Goal: Check status: Check status

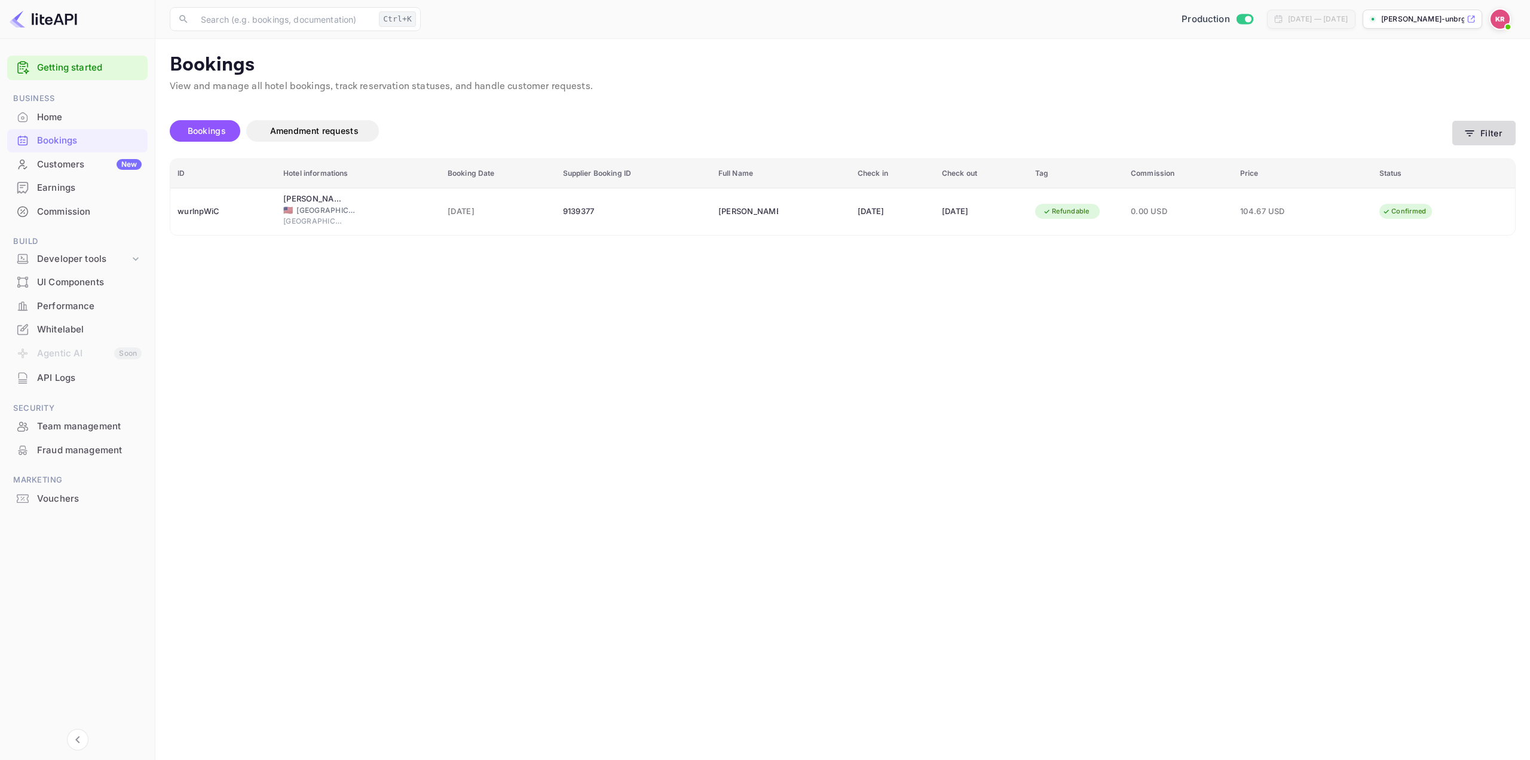
click at [1480, 128] on button "Filter" at bounding box center [1483, 133] width 63 height 25
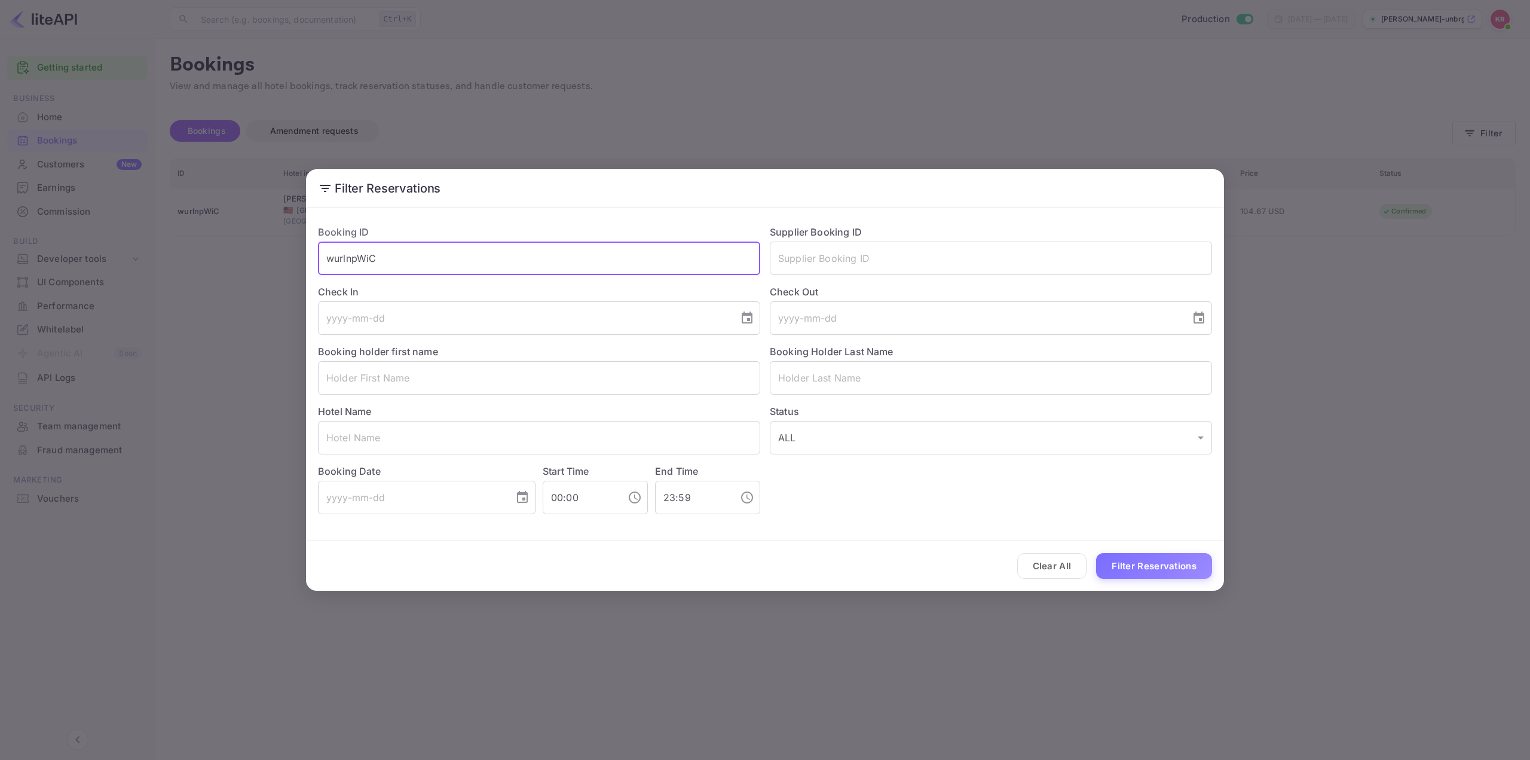
drag, startPoint x: 639, startPoint y: 255, endPoint x: 24, endPoint y: 258, distance: 615.5
click at [62, 256] on div "Filter Reservations Booking ID wurlnpWiC ​ Supplier Booking ID ​ Check In ​ Che…" at bounding box center [765, 380] width 1530 height 760
paste input "mwlVA4CoR"
type input "mwlVA4CoR"
click at [1158, 568] on button "Filter Reservations" at bounding box center [1154, 566] width 116 height 26
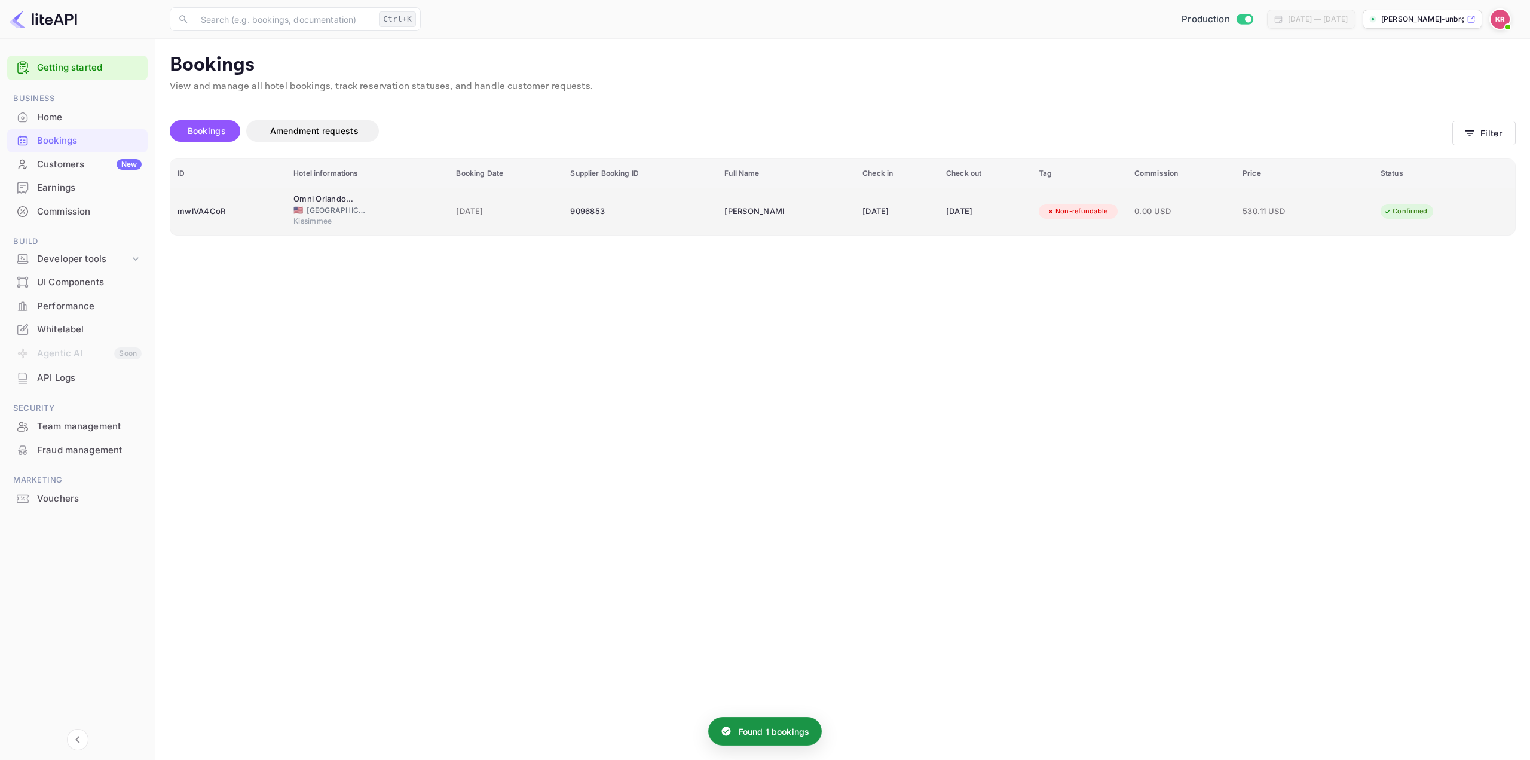
click at [821, 205] on td "[PERSON_NAME]" at bounding box center [786, 211] width 138 height 47
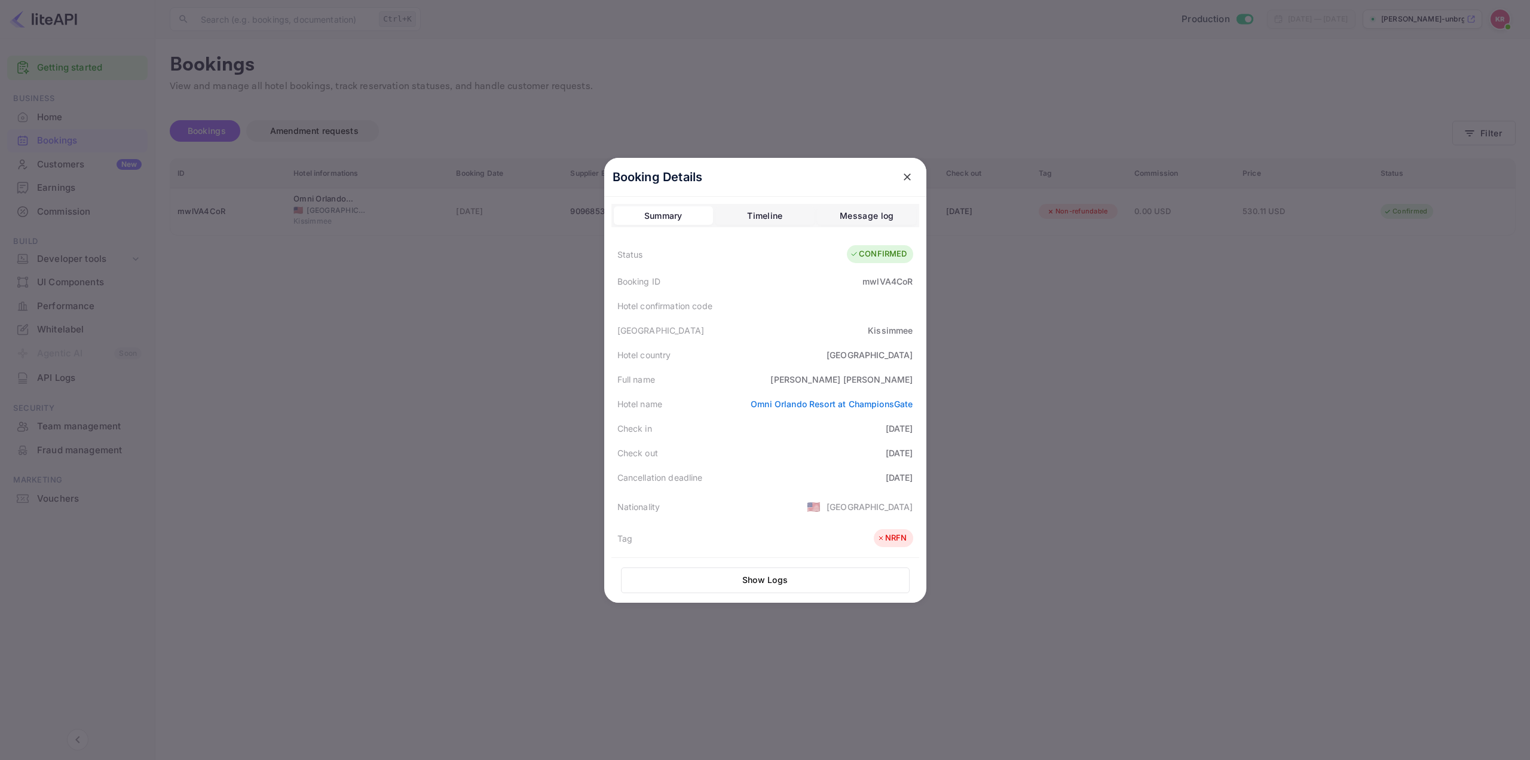
click at [783, 368] on div "Full name [PERSON_NAME]" at bounding box center [765, 379] width 308 height 25
click at [764, 380] on div "Full name [PERSON_NAME]" at bounding box center [765, 379] width 308 height 25
click at [768, 381] on div "Full name [PERSON_NAME]" at bounding box center [765, 379] width 308 height 25
click at [771, 430] on div "Check in [DATE]" at bounding box center [765, 428] width 308 height 25
click at [757, 382] on div "Full name [PERSON_NAME]" at bounding box center [765, 379] width 308 height 25
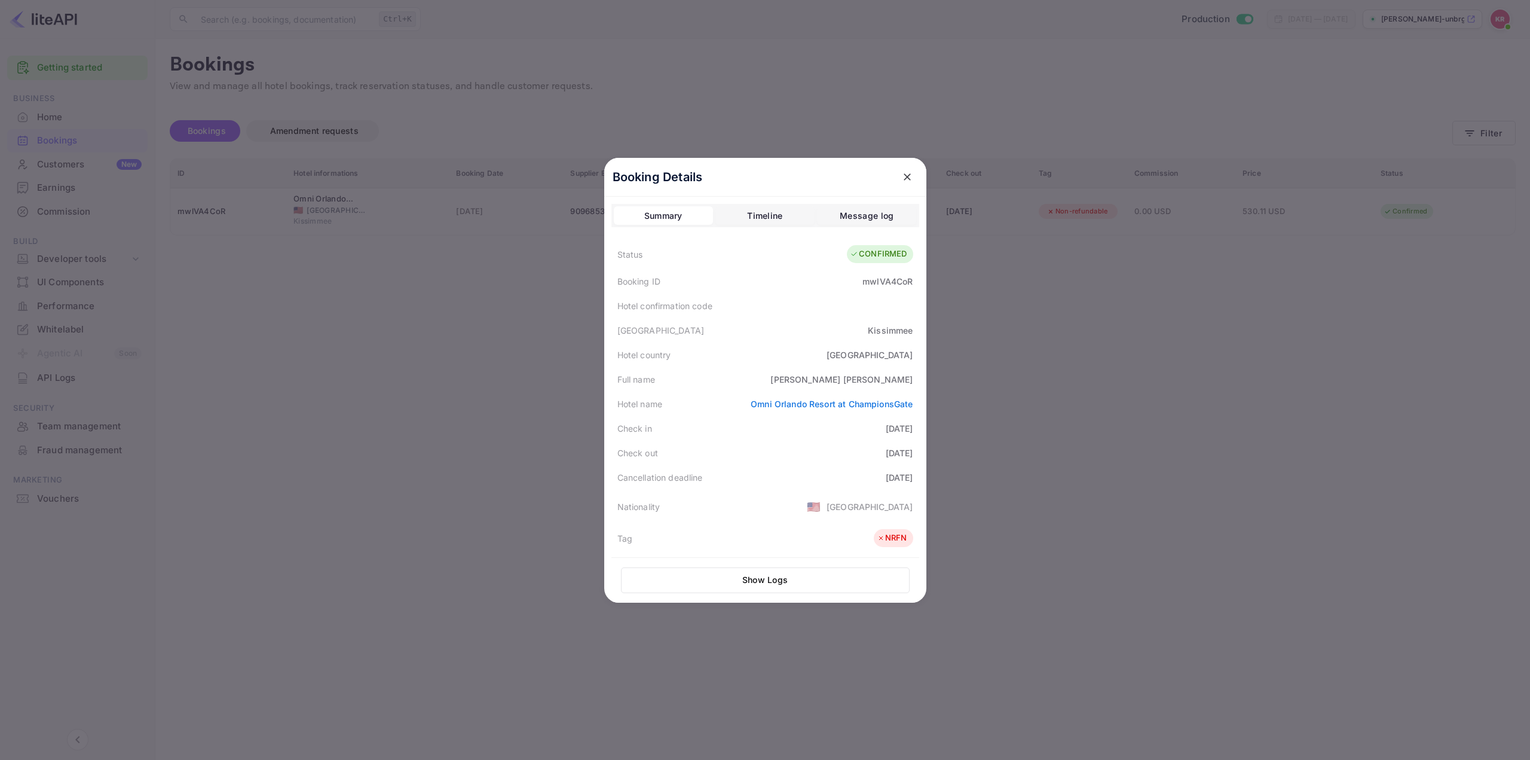
click at [767, 381] on div "Full name [PERSON_NAME]" at bounding box center [765, 379] width 308 height 25
click at [771, 381] on div "Full name [PERSON_NAME]" at bounding box center [765, 379] width 308 height 25
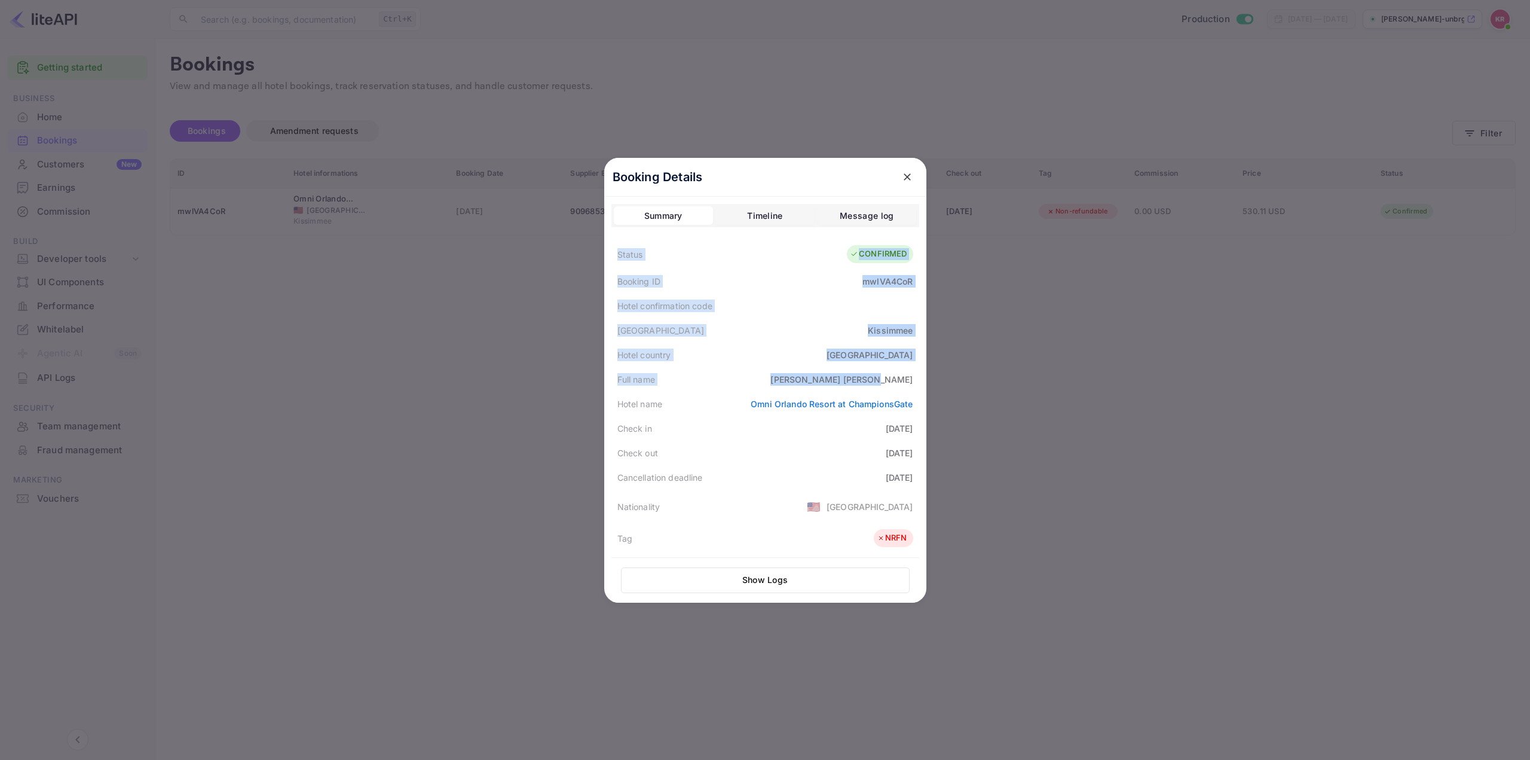
drag, startPoint x: 615, startPoint y: 252, endPoint x: 908, endPoint y: 375, distance: 317.4
click at [908, 375] on div "Status CONFIRMED Booking ID mwlVA4CoR Hotel confirmation code Hotel city [GEOGR…" at bounding box center [765, 529] width 308 height 580
click at [752, 362] on div "Hotel country [GEOGRAPHIC_DATA]" at bounding box center [765, 354] width 308 height 25
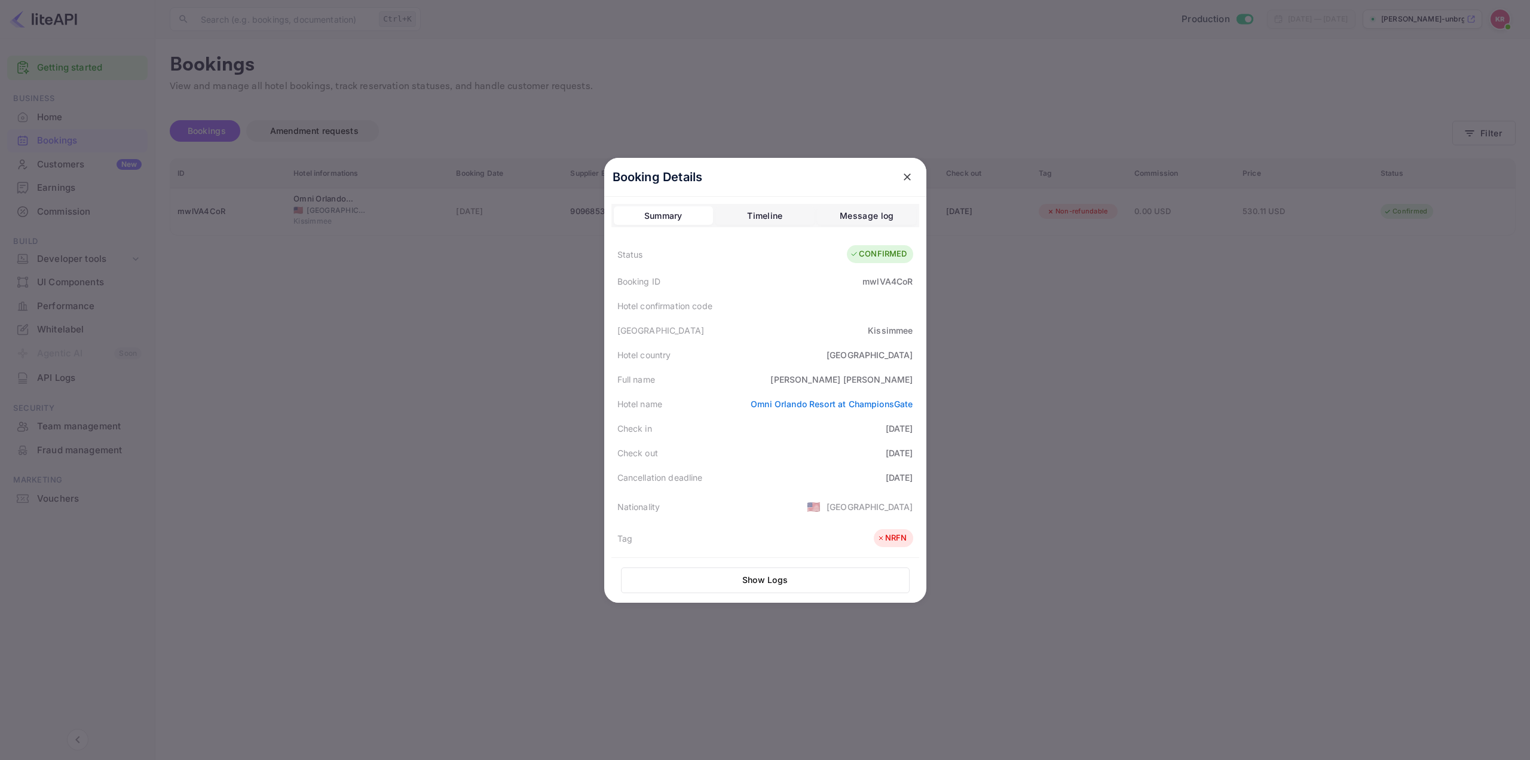
click at [771, 378] on div "Full name [PERSON_NAME]" at bounding box center [765, 379] width 308 height 25
click at [771, 379] on div "Full name [PERSON_NAME]" at bounding box center [765, 379] width 308 height 25
click at [768, 383] on div "Full name [PERSON_NAME]" at bounding box center [765, 379] width 308 height 25
click at [885, 279] on div "mwlVA4CoR" at bounding box center [887, 281] width 50 height 13
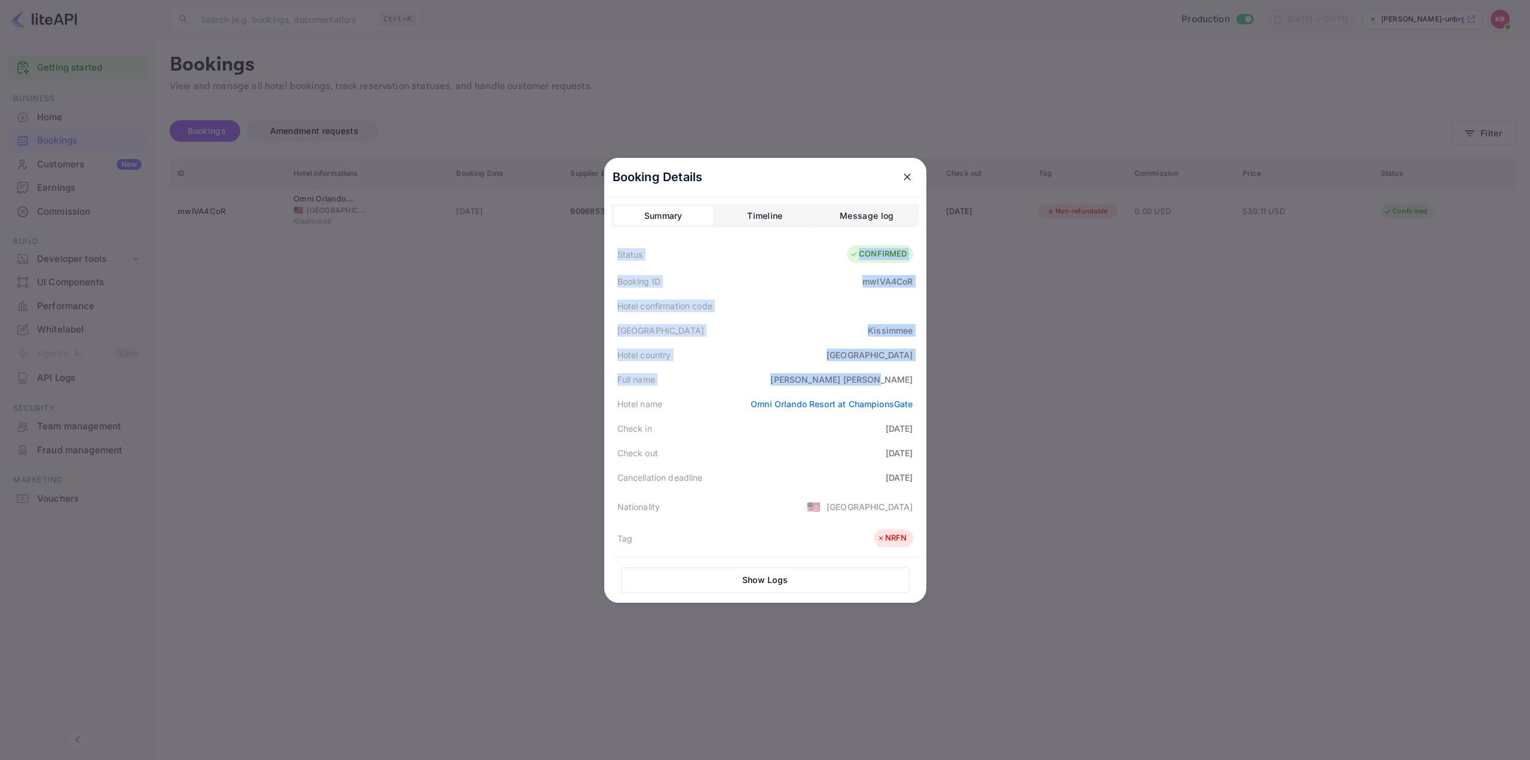
drag, startPoint x: 611, startPoint y: 255, endPoint x: 920, endPoint y: 374, distance: 330.5
click at [920, 374] on div "Booking Details Summary Timeline Message log Status CONFIRMED Booking ID mwlVA4…" at bounding box center [765, 380] width 322 height 445
click at [776, 302] on div "Hotel confirmation code" at bounding box center [765, 305] width 308 height 25
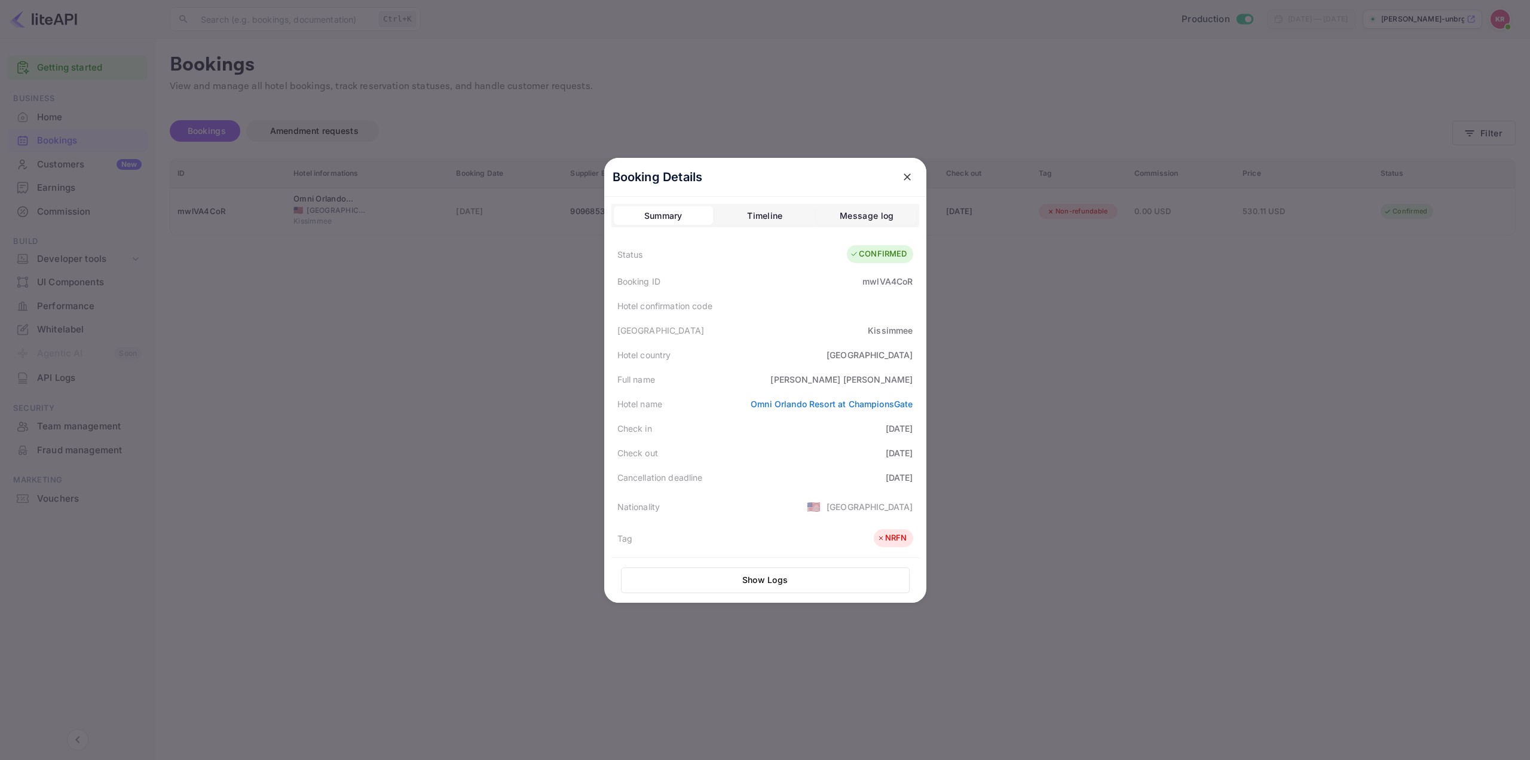
click at [771, 306] on div "Hotel confirmation code" at bounding box center [765, 305] width 308 height 25
click at [764, 374] on div "Full name [PERSON_NAME]" at bounding box center [765, 379] width 308 height 25
click at [758, 368] on div "Full name [PERSON_NAME]" at bounding box center [765, 379] width 308 height 25
click at [760, 370] on div "Full name [PERSON_NAME]" at bounding box center [765, 379] width 308 height 25
click at [763, 372] on div "Full name [PERSON_NAME]" at bounding box center [765, 379] width 308 height 25
